Goal: Find specific page/section: Find specific page/section

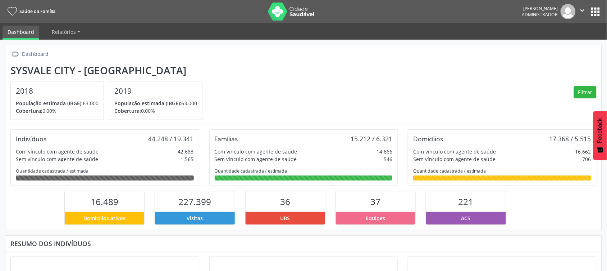
click at [595, 15] on button "apps" at bounding box center [596, 11] width 13 height 13
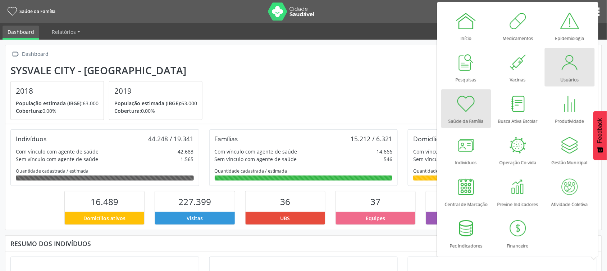
click at [561, 76] on div "Usuários" at bounding box center [570, 78] width 18 height 10
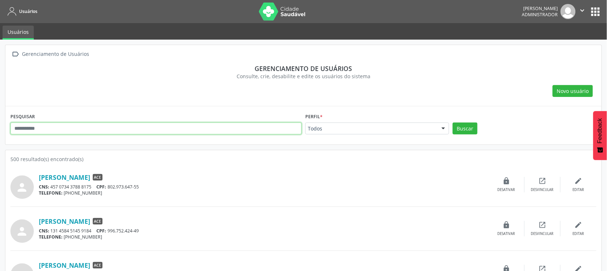
click at [99, 128] on input "text" at bounding box center [155, 128] width 291 height 12
type input "*****"
click at [453, 122] on button "Buscar" at bounding box center [465, 128] width 25 height 12
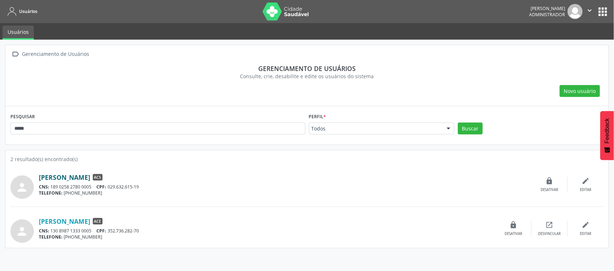
click at [90, 175] on link "[PERSON_NAME]" at bounding box center [64, 177] width 51 height 8
